Goal: Find contact information: Find contact information

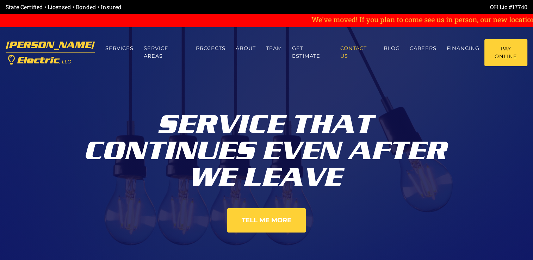
click at [366, 52] on link "Contact us" at bounding box center [356, 52] width 43 height 26
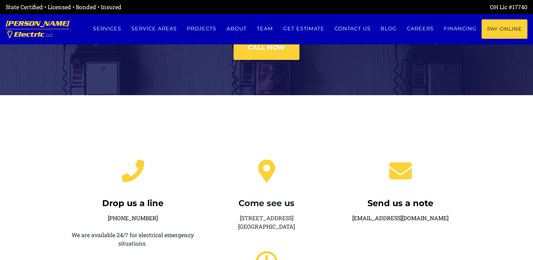
scroll to position [6, 0]
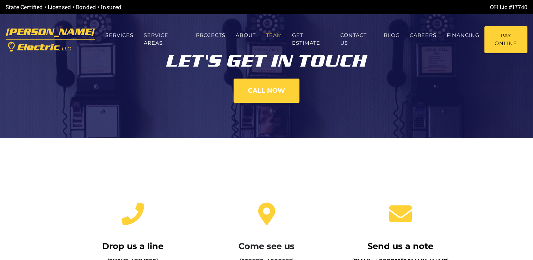
click at [270, 37] on link "Team" at bounding box center [274, 35] width 26 height 19
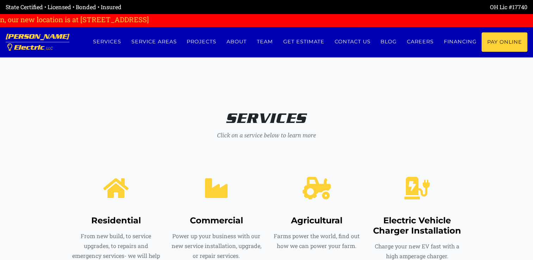
scroll to position [234, 0]
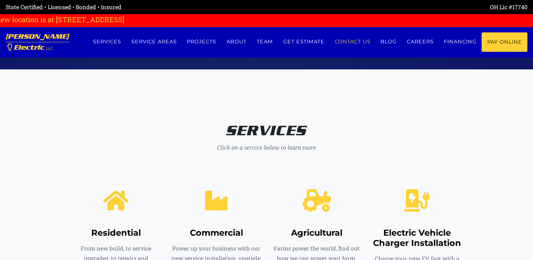
click at [353, 42] on link "Contact us" at bounding box center [352, 41] width 46 height 19
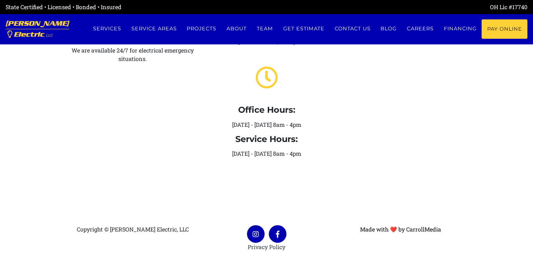
scroll to position [6, 0]
